Goal: Transaction & Acquisition: Purchase product/service

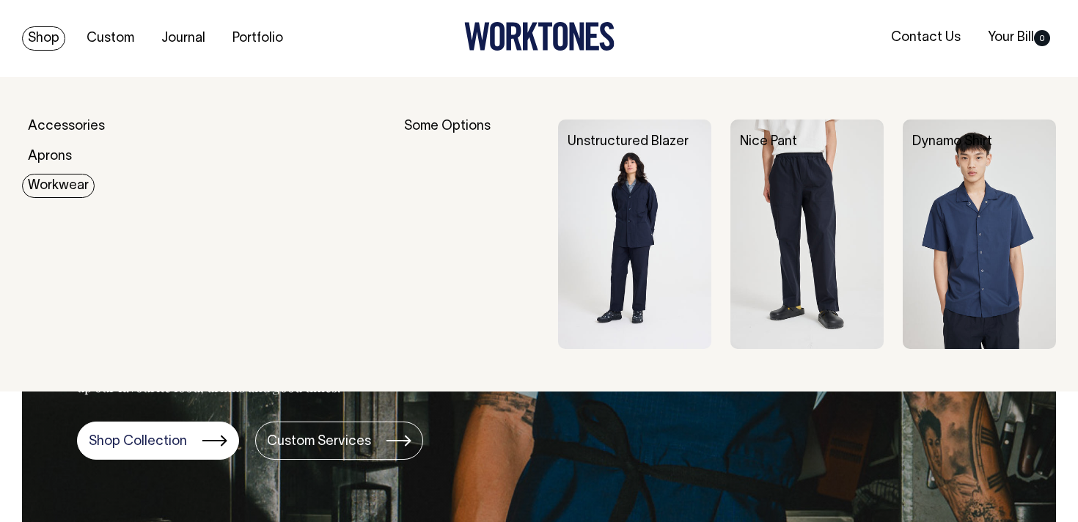
click at [780, 249] on img at bounding box center [806, 235] width 153 height 230
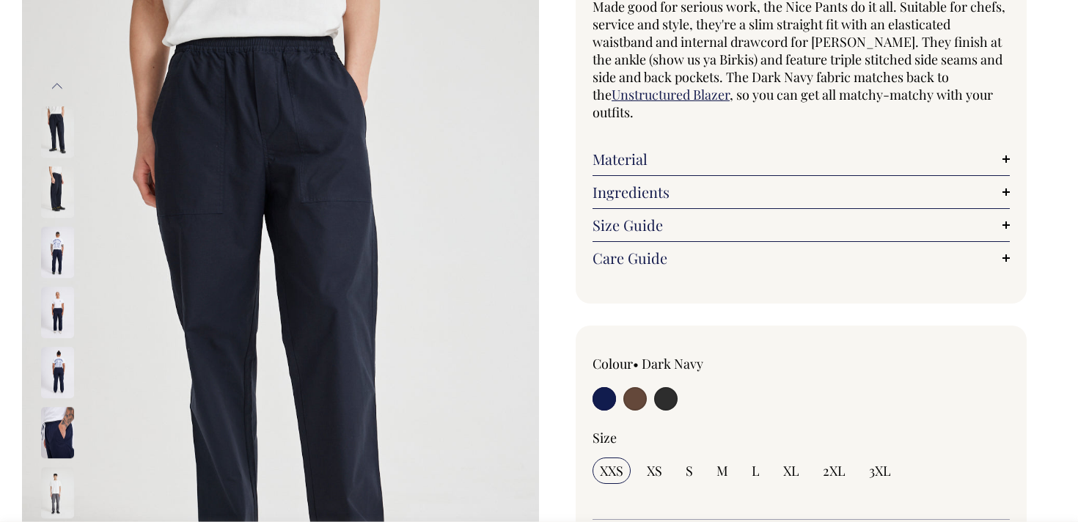
scroll to position [152, 0]
click at [636, 399] on input "radio" at bounding box center [634, 398] width 23 height 23
radio input "true"
radio input "false"
select select "Chocolate"
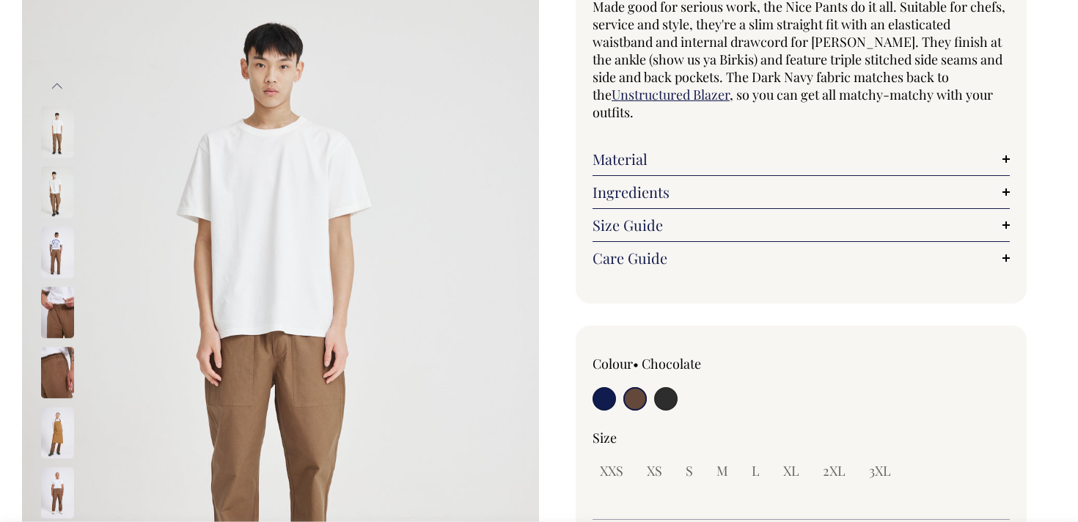
click at [61, 384] on img at bounding box center [57, 373] width 33 height 51
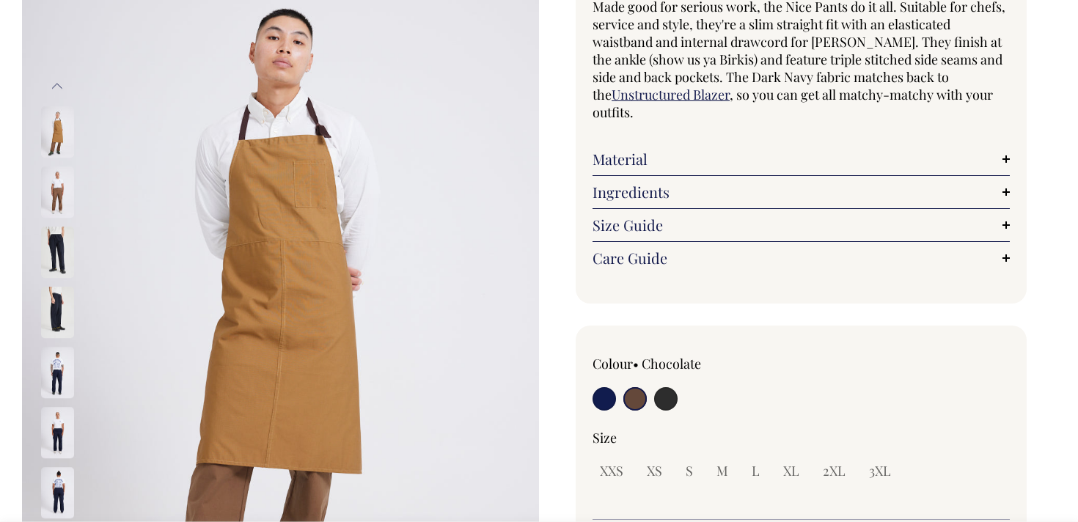
click at [62, 441] on img at bounding box center [57, 433] width 33 height 51
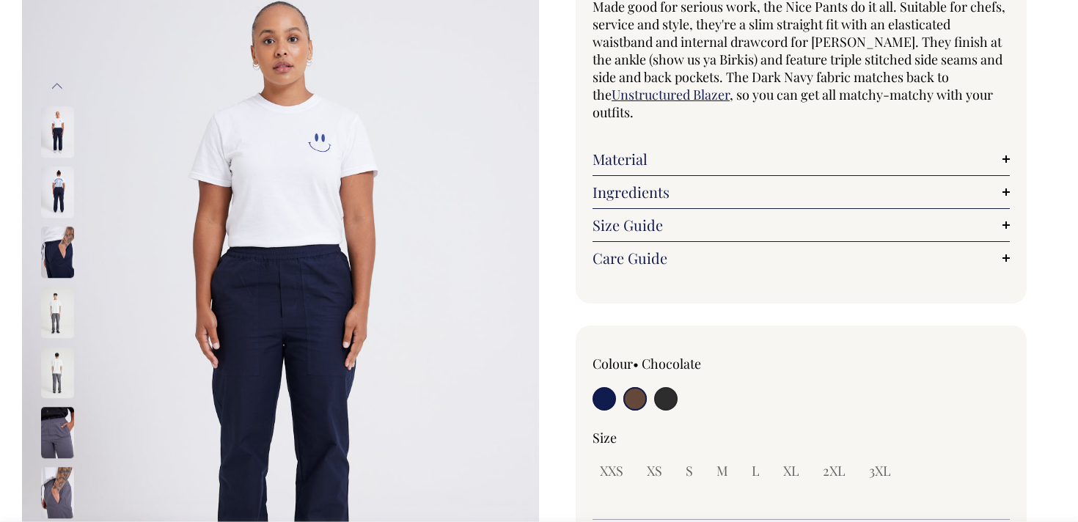
click at [59, 331] on img at bounding box center [57, 312] width 33 height 51
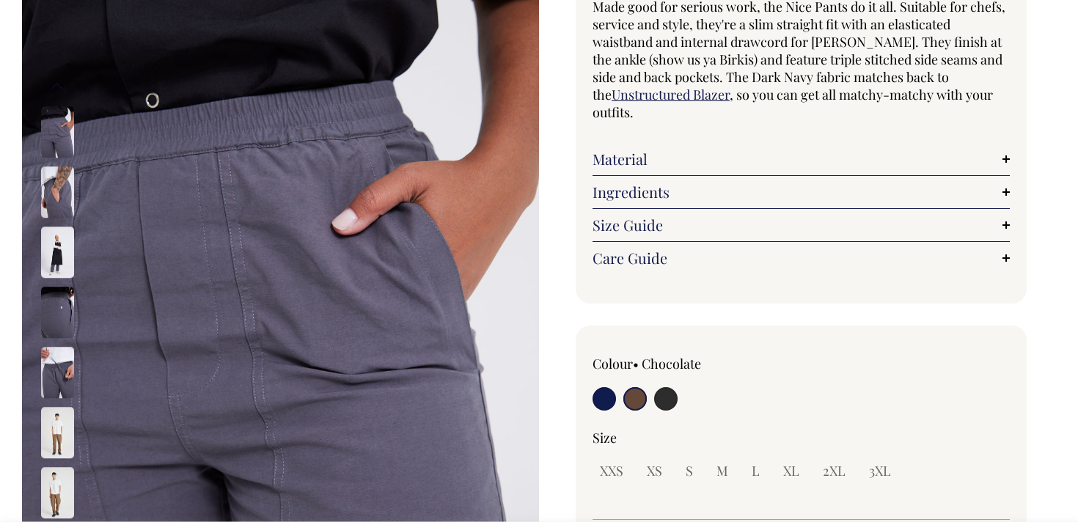
click at [55, 492] on img at bounding box center [57, 493] width 33 height 51
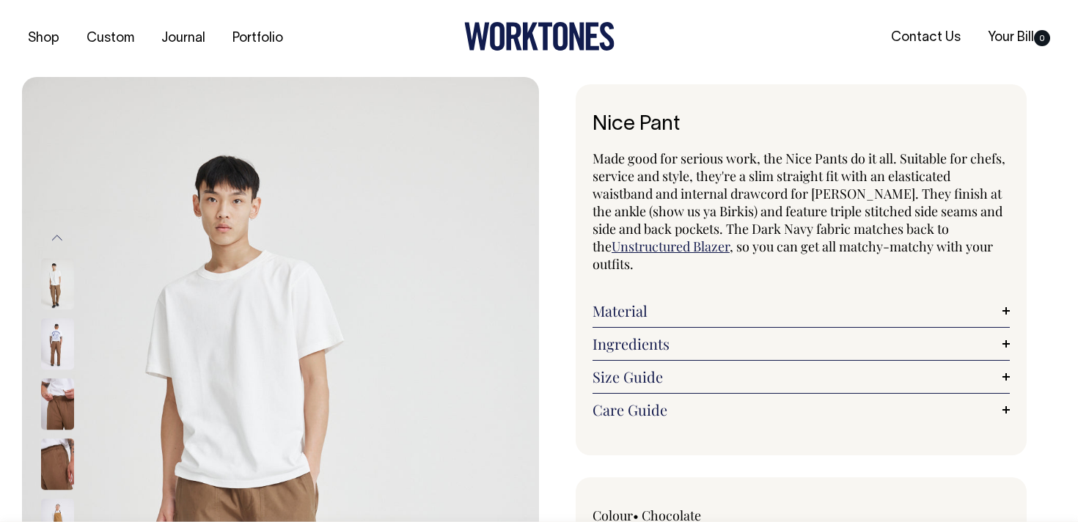
scroll to position [0, 0]
